Goal: Information Seeking & Learning: Check status

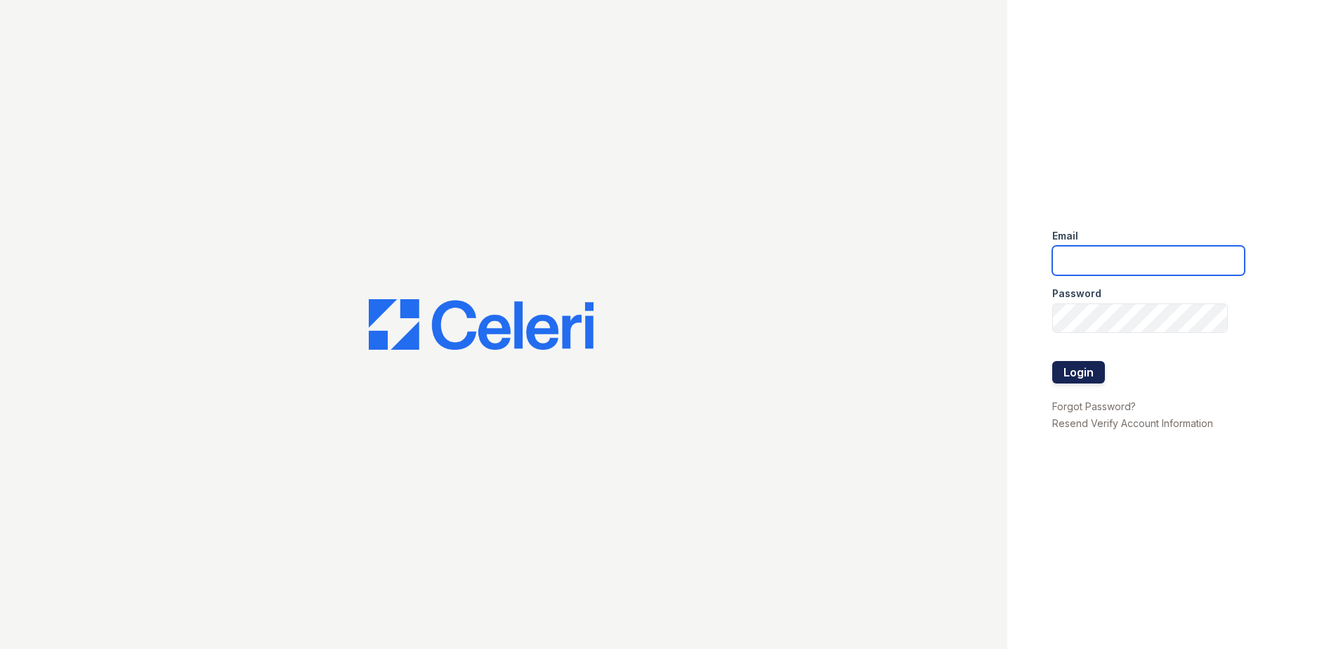
type input "vdardon@trinity-pm.com"
click at [1075, 374] on button "Login" at bounding box center [1078, 372] width 53 height 22
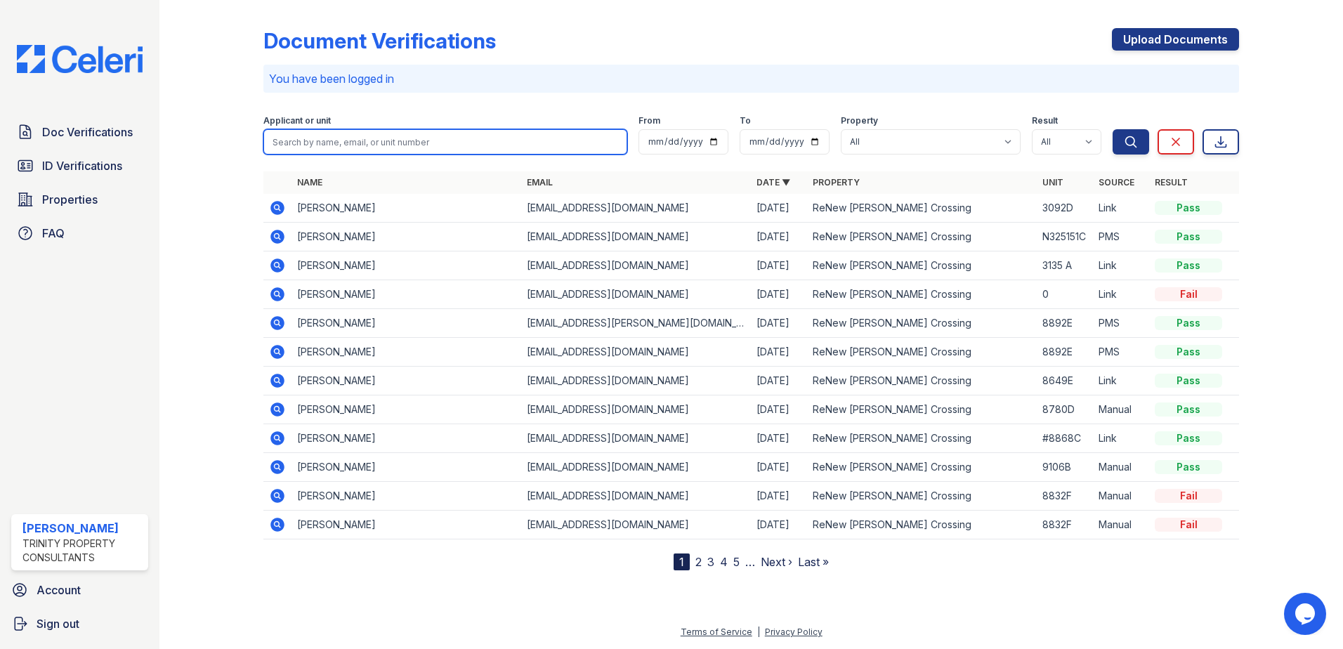
paste input "[PERSON_NAME]"
type input "[PERSON_NAME]"
click at [1112, 129] on button "Search" at bounding box center [1130, 141] width 37 height 25
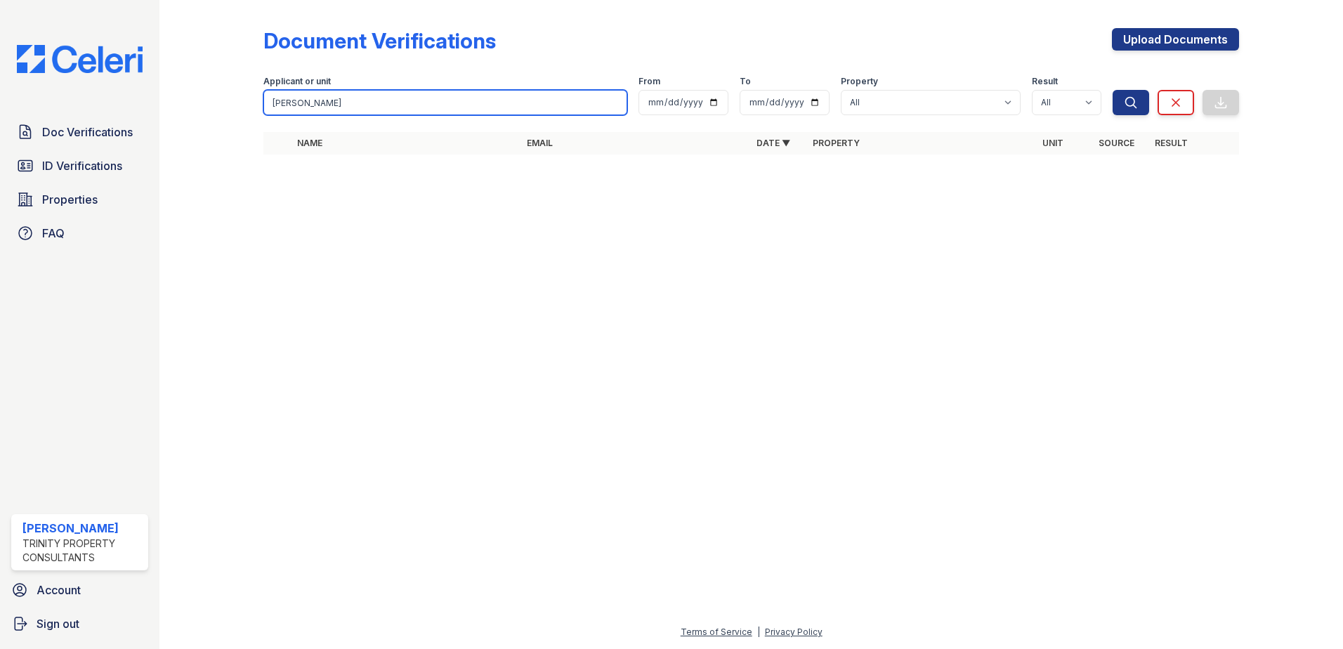
drag, startPoint x: 317, startPoint y: 103, endPoint x: 253, endPoint y: 91, distance: 65.0
click at [253, 91] on div "Document Verifications Upload Documents Filter Applicant or unit [PERSON_NAME] …" at bounding box center [751, 95] width 1138 height 191
type input "j"
type input "[PERSON_NAME]"
click at [1112, 90] on button "Search" at bounding box center [1130, 102] width 37 height 25
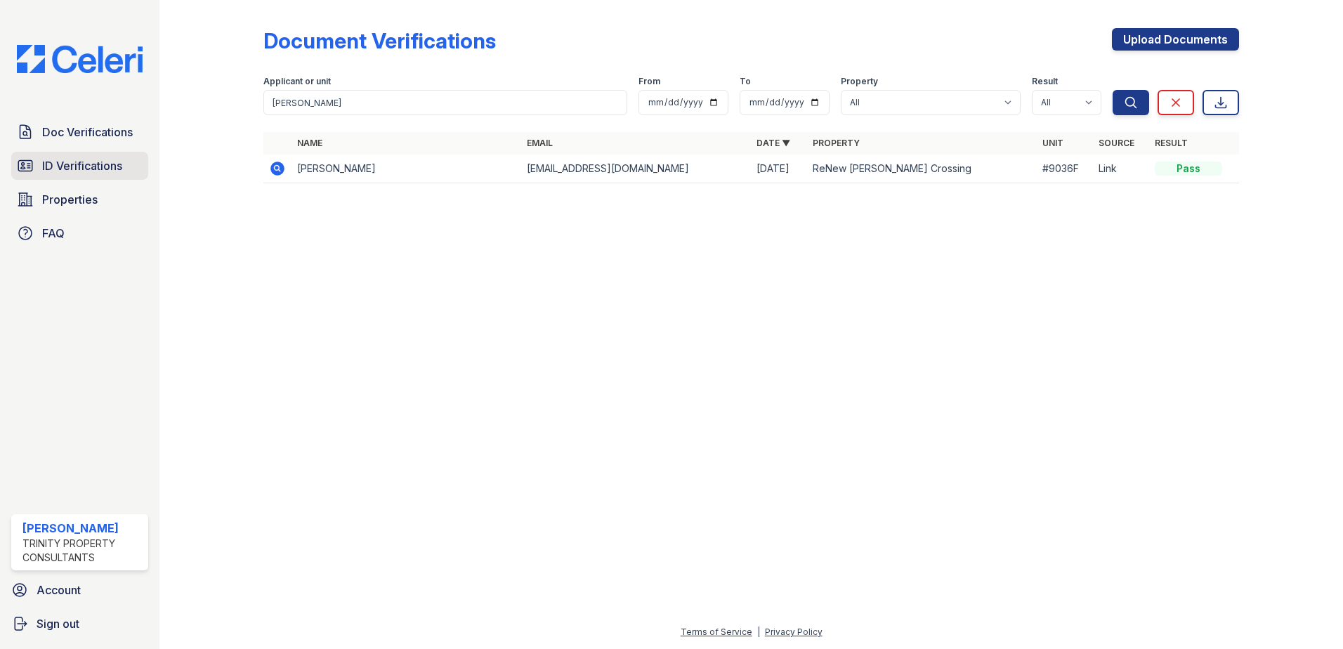
click at [69, 167] on span "ID Verifications" at bounding box center [82, 165] width 80 height 17
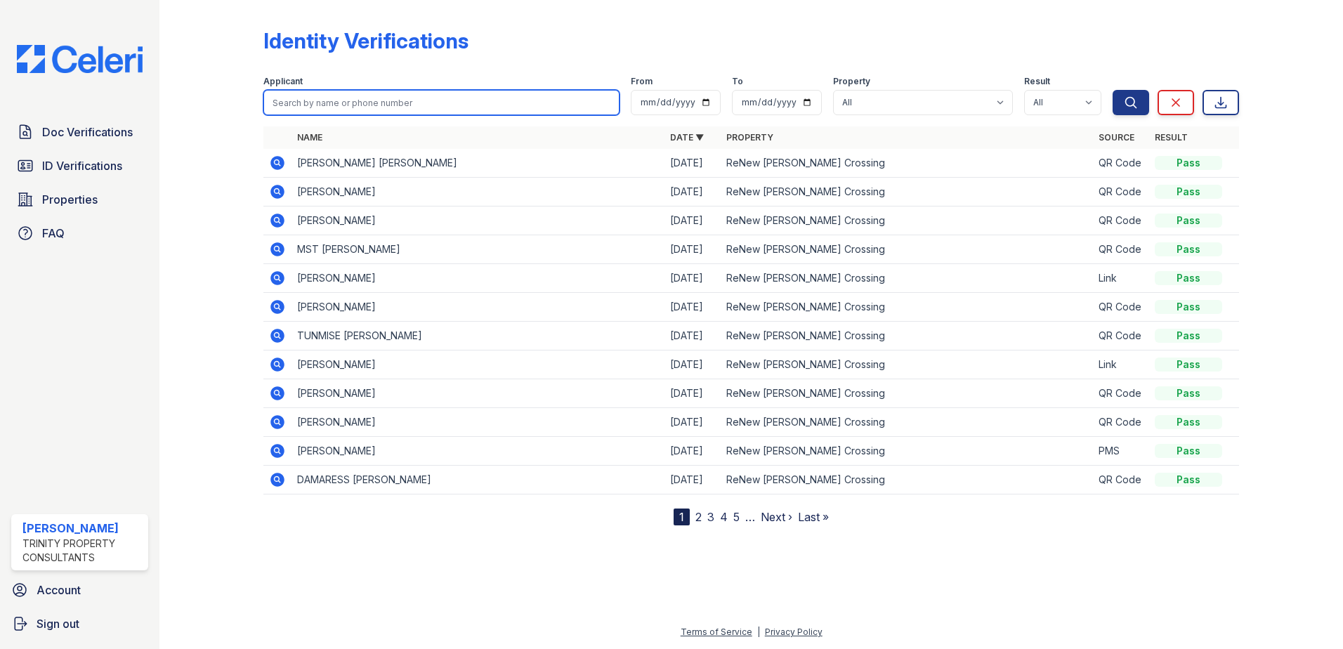
click at [414, 106] on input "search" at bounding box center [441, 102] width 356 height 25
paste input "[PERSON_NAME]"
type input "[PERSON_NAME]"
click at [1112, 90] on button "Search" at bounding box center [1130, 102] width 37 height 25
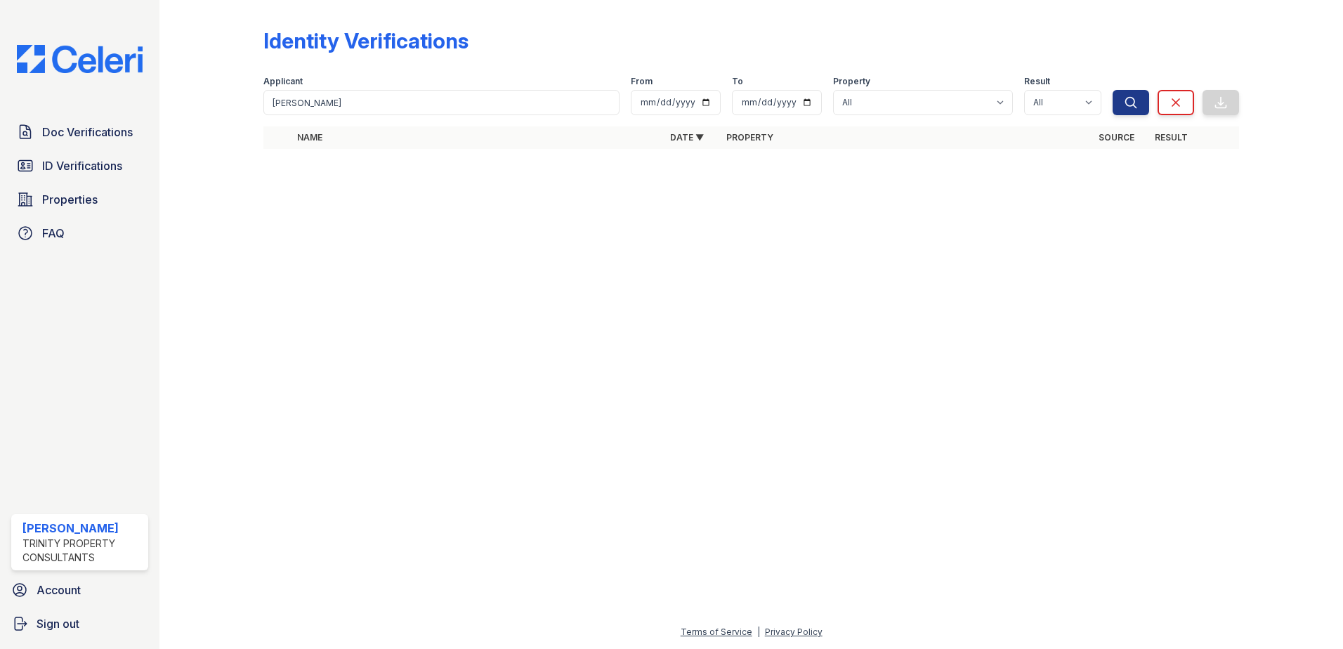
click at [402, 191] on div at bounding box center [751, 404] width 1138 height 438
click at [107, 64] on img at bounding box center [80, 59] width 148 height 28
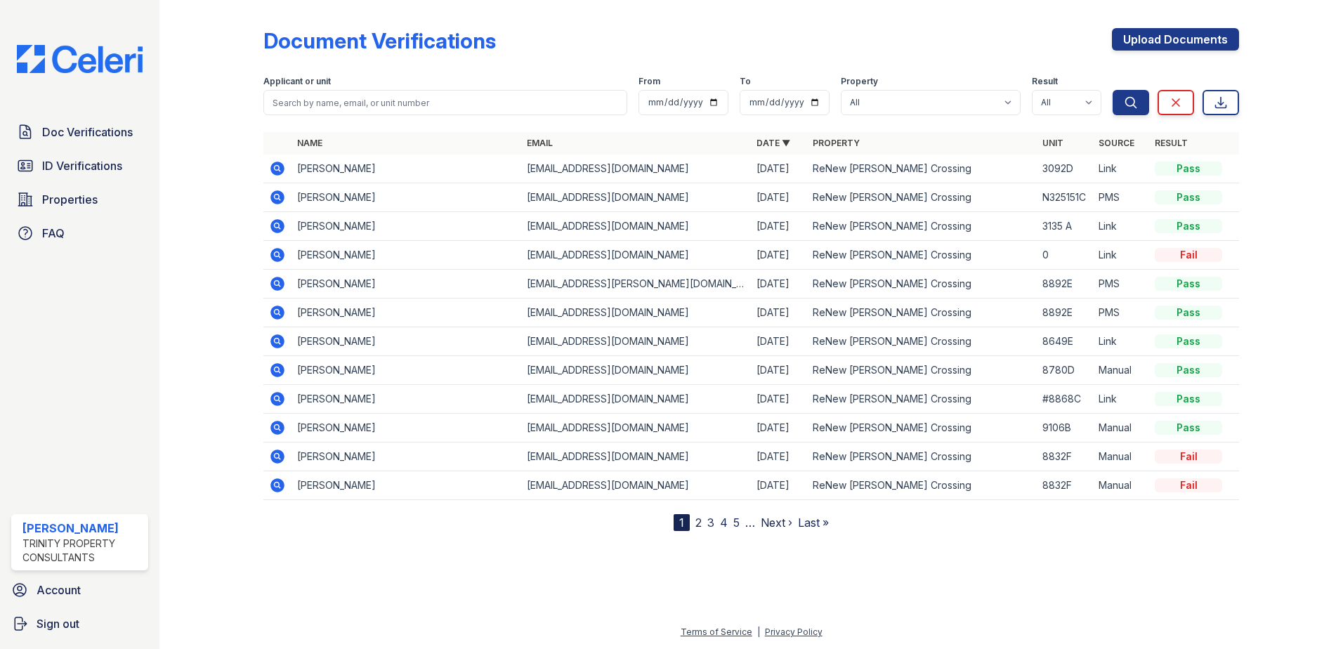
click at [226, 292] on div at bounding box center [222, 268] width 81 height 525
click at [74, 197] on span "Properties" at bounding box center [69, 199] width 55 height 17
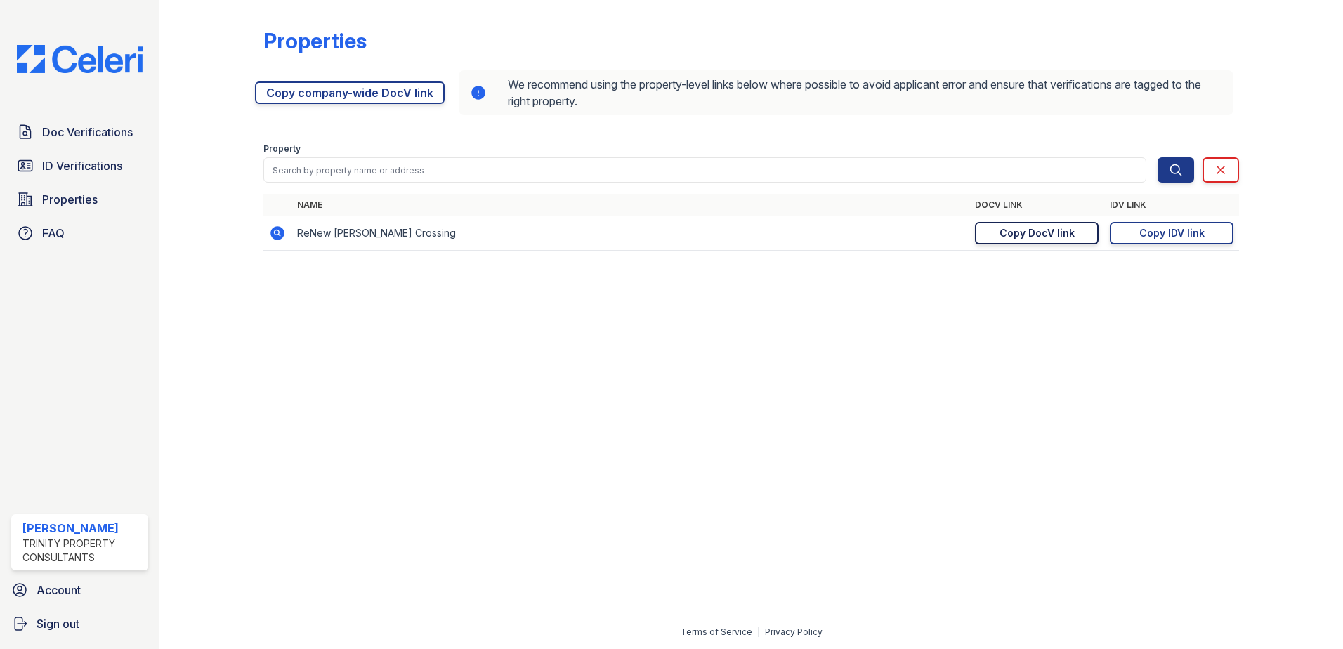
click at [1023, 234] on div "Copy DocV link" at bounding box center [1036, 233] width 75 height 14
click at [1121, 234] on link "Copy IDV link Copy link" at bounding box center [1171, 233] width 124 height 22
